Goal: Task Accomplishment & Management: Use online tool/utility

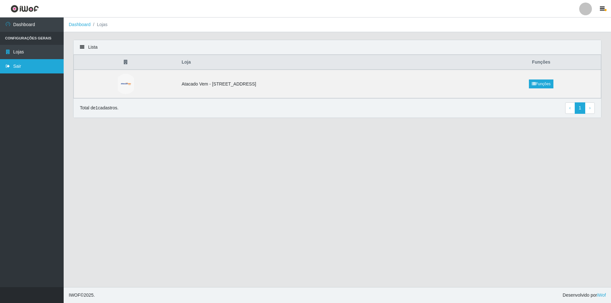
click at [18, 66] on link "Sair" at bounding box center [32, 66] width 64 height 14
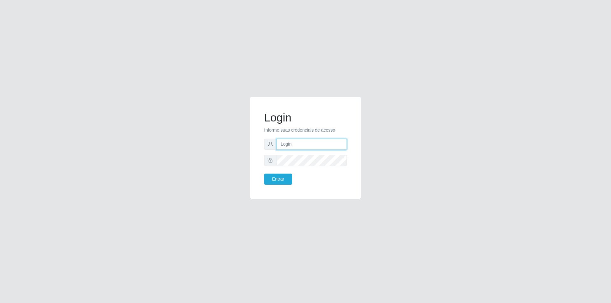
type input "[PERSON_NAME][EMAIL_ADDRESS][DOMAIN_NAME]"
click at [282, 178] on button "Entrar" at bounding box center [278, 179] width 28 height 11
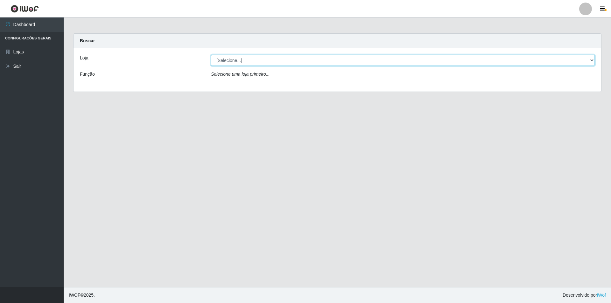
click at [240, 63] on select "[Selecione...] Atacado Vem - [STREET_ADDRESS]" at bounding box center [403, 60] width 384 height 11
select select "461"
click at [211, 55] on select "[Selecione...] Atacado Vem - [STREET_ADDRESS]" at bounding box center [403, 60] width 384 height 11
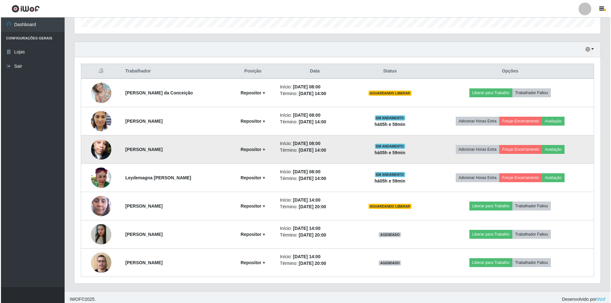
scroll to position [204, 0]
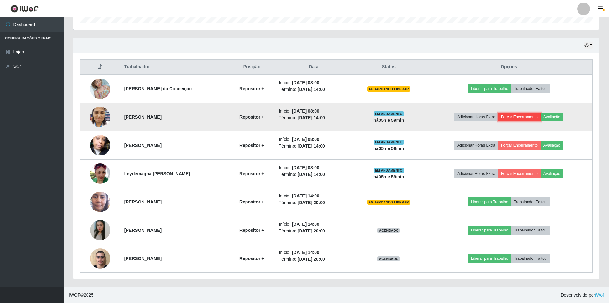
click at [527, 117] on button "Forçar Encerramento" at bounding box center [519, 117] width 43 height 9
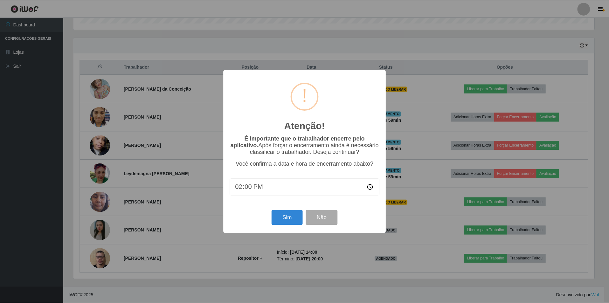
scroll to position [132, 523]
click at [284, 216] on button "Sim" at bounding box center [287, 217] width 31 height 15
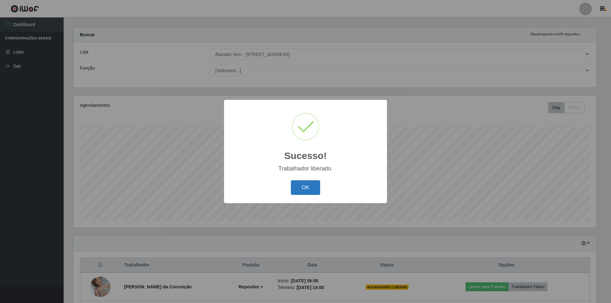
click at [305, 187] on button "OK" at bounding box center [306, 187] width 30 height 15
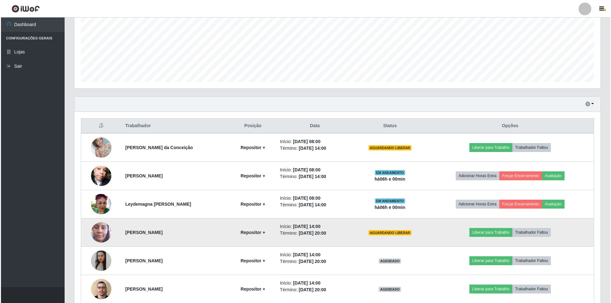
scroll to position [165, 0]
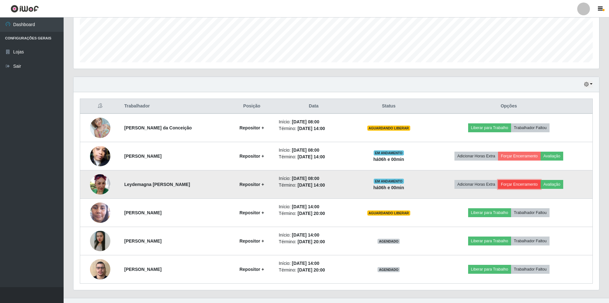
click at [522, 187] on button "Forçar Encerramento" at bounding box center [519, 184] width 43 height 9
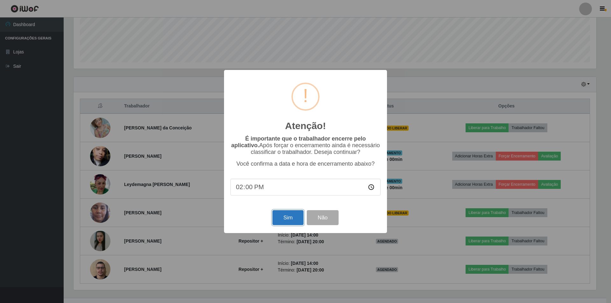
click at [297, 215] on button "Sim" at bounding box center [287, 217] width 31 height 15
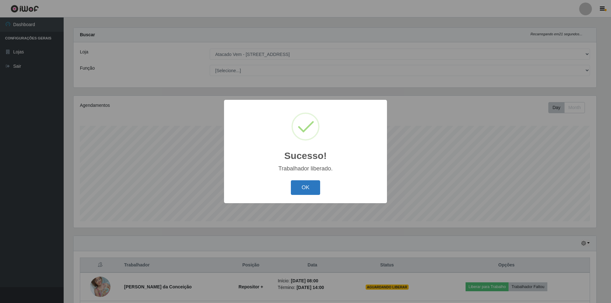
click at [305, 184] on button "OK" at bounding box center [306, 187] width 30 height 15
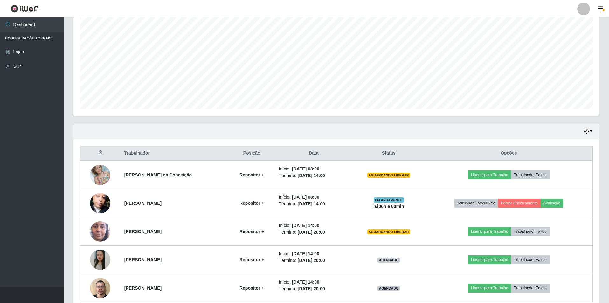
scroll to position [148, 0]
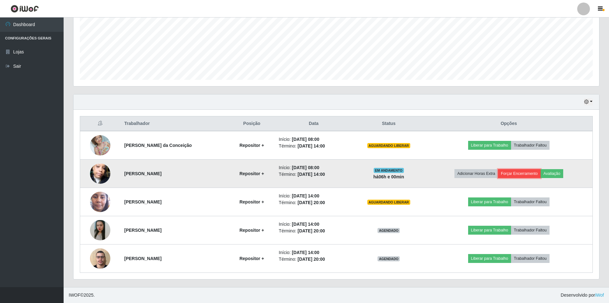
click at [521, 172] on button "Forçar Encerramento" at bounding box center [519, 173] width 43 height 9
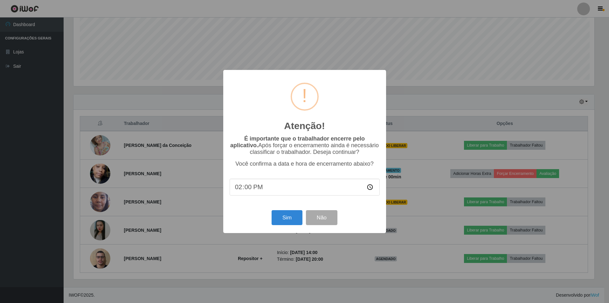
scroll to position [132, 523]
click at [290, 218] on button "Sim" at bounding box center [287, 217] width 31 height 15
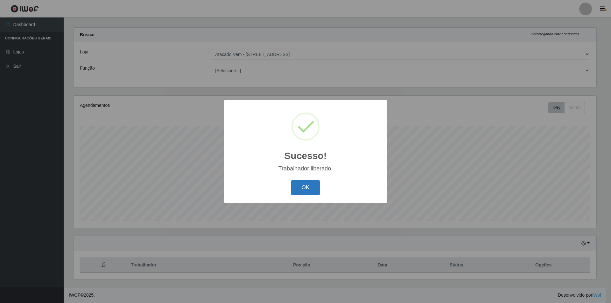
click at [299, 190] on button "OK" at bounding box center [306, 187] width 30 height 15
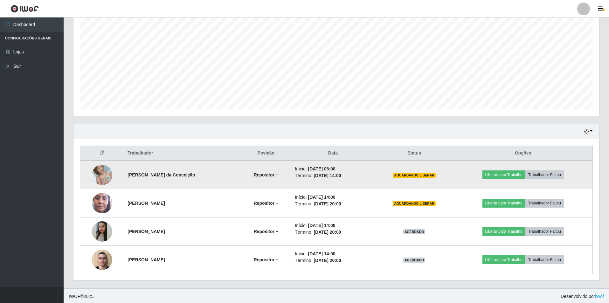
scroll to position [0, 0]
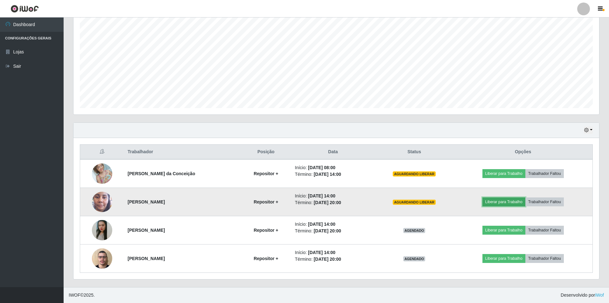
click at [501, 203] on button "Liberar para Trabalho" at bounding box center [504, 202] width 43 height 9
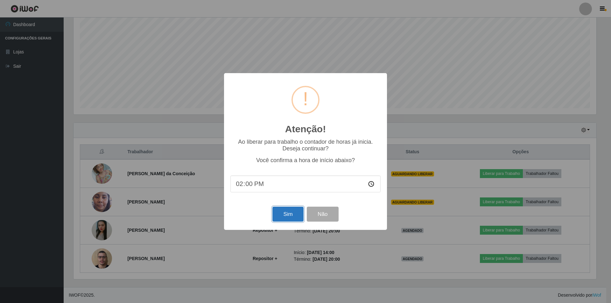
click at [283, 215] on button "Sim" at bounding box center [287, 214] width 31 height 15
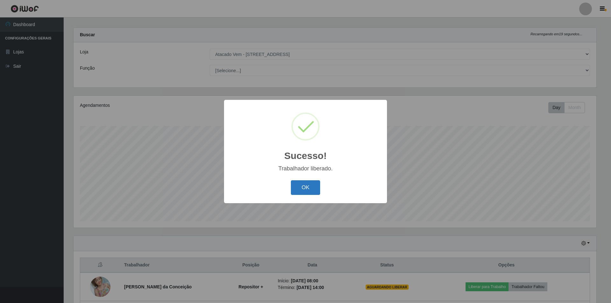
click at [311, 186] on button "OK" at bounding box center [306, 187] width 30 height 15
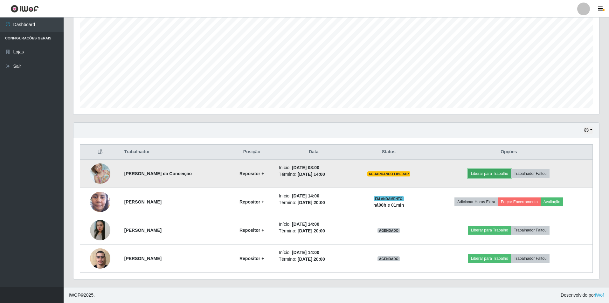
click at [487, 173] on button "Liberar para Trabalho" at bounding box center [489, 173] width 43 height 9
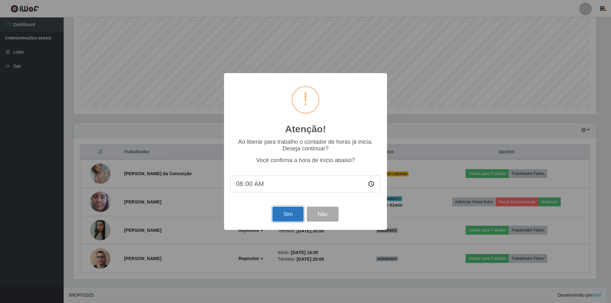
click at [287, 213] on button "Sim" at bounding box center [287, 214] width 31 height 15
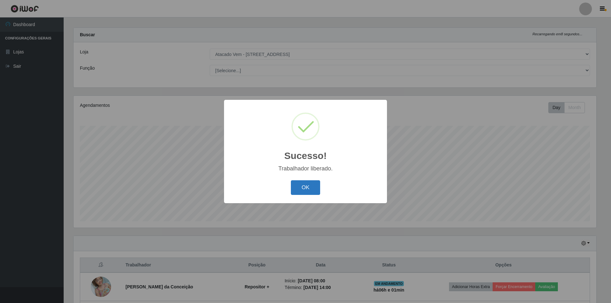
click at [303, 186] on button "OK" at bounding box center [306, 187] width 30 height 15
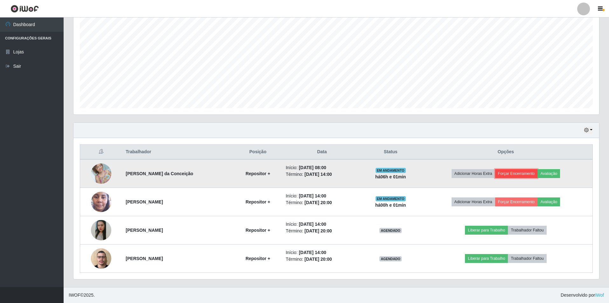
click at [507, 175] on button "Forçar Encerramento" at bounding box center [516, 173] width 43 height 9
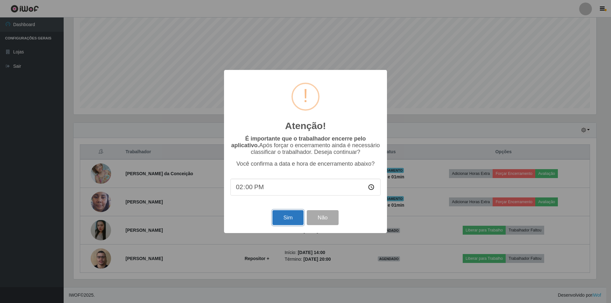
click at [292, 218] on button "Sim" at bounding box center [287, 217] width 31 height 15
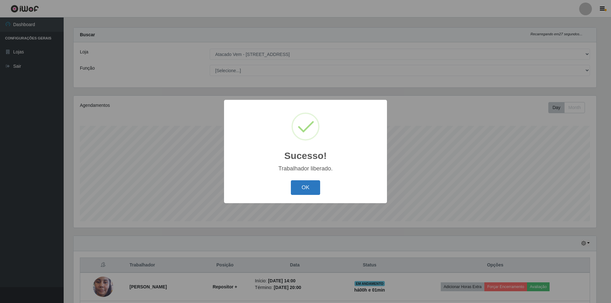
click at [301, 187] on button "OK" at bounding box center [306, 187] width 30 height 15
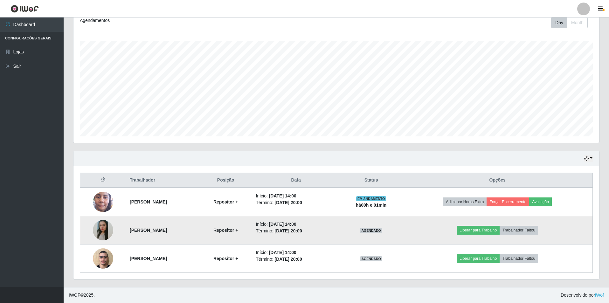
click at [101, 228] on img at bounding box center [103, 230] width 20 height 46
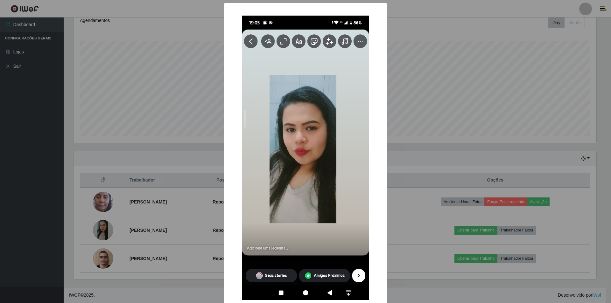
click at [134, 210] on div "× OK Cancel" at bounding box center [305, 151] width 611 height 303
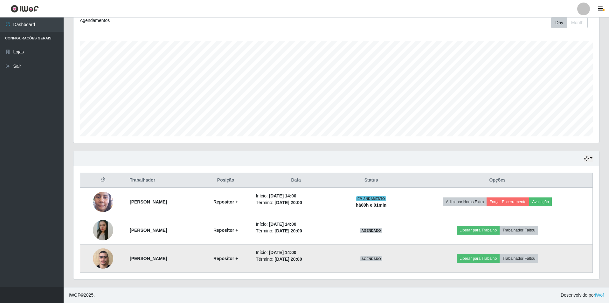
click at [103, 255] on img at bounding box center [103, 258] width 20 height 27
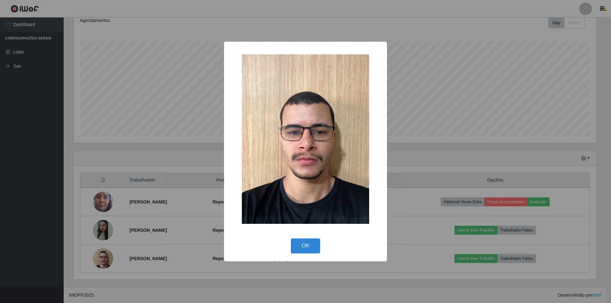
click at [150, 209] on div "× OK Cancel" at bounding box center [305, 151] width 611 height 303
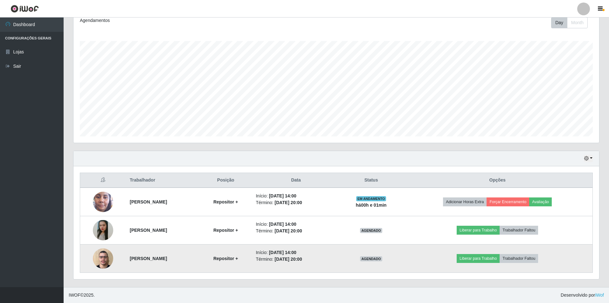
click at [102, 256] on img at bounding box center [103, 258] width 20 height 27
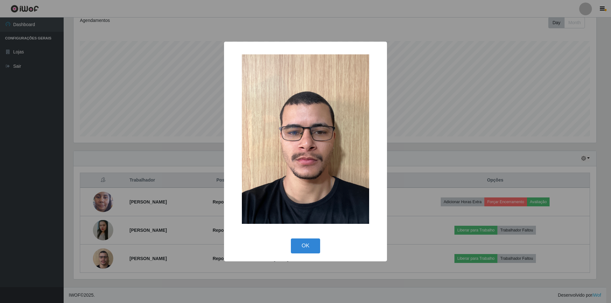
click at [124, 189] on div "× OK Cancel" at bounding box center [305, 151] width 611 height 303
